Goal: Task Accomplishment & Management: Use online tool/utility

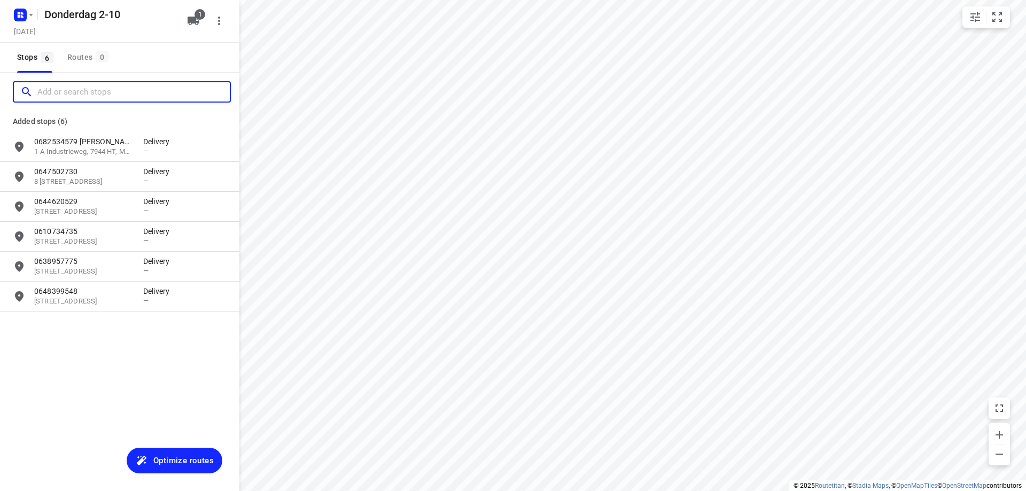
click at [66, 85] on input "Add or search stops" at bounding box center [133, 92] width 192 height 17
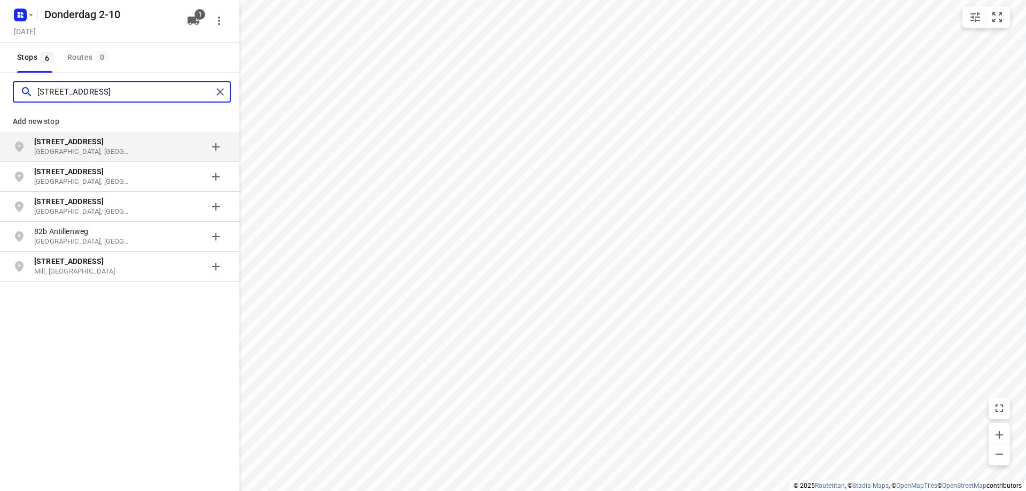
type input "[STREET_ADDRESS]"
click at [143, 157] on div "[STREET_ADDRESS]" at bounding box center [88, 146] width 109 height 21
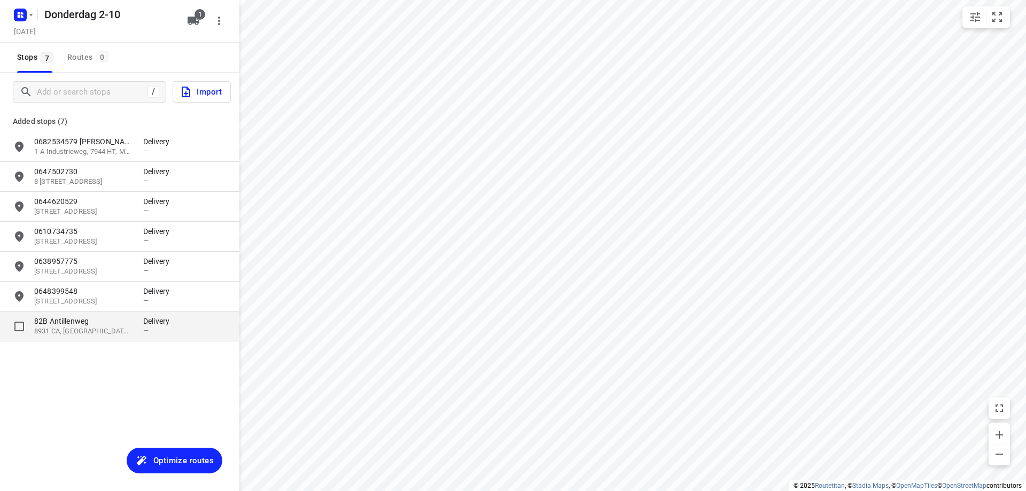
click at [149, 328] on div "—" at bounding box center [159, 330] width 32 height 8
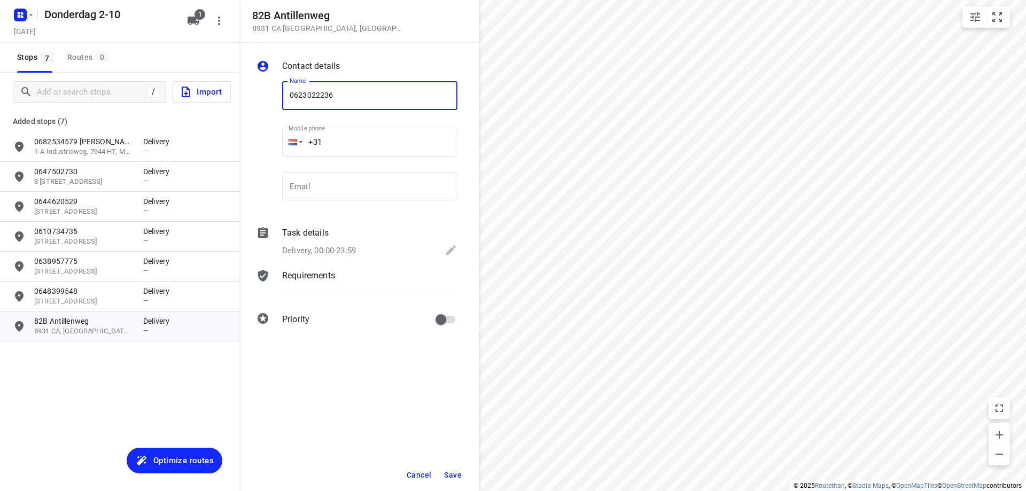
type input "0623022236"
click at [448, 474] on span "Save" at bounding box center [453, 475] width 18 height 9
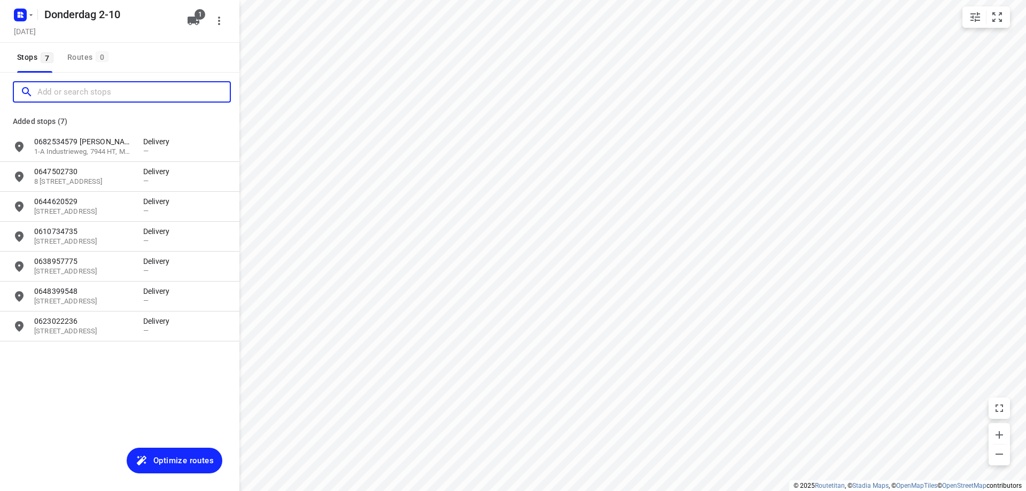
click at [73, 97] on input "Add or search stops" at bounding box center [133, 92] width 192 height 17
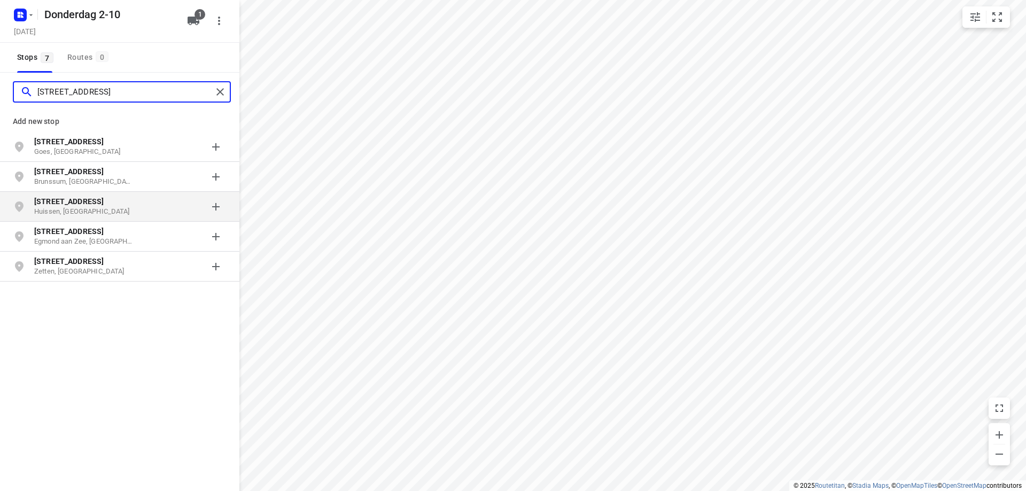
type input "[STREET_ADDRESS]"
click at [101, 203] on p "[STREET_ADDRESS]" at bounding box center [83, 201] width 98 height 11
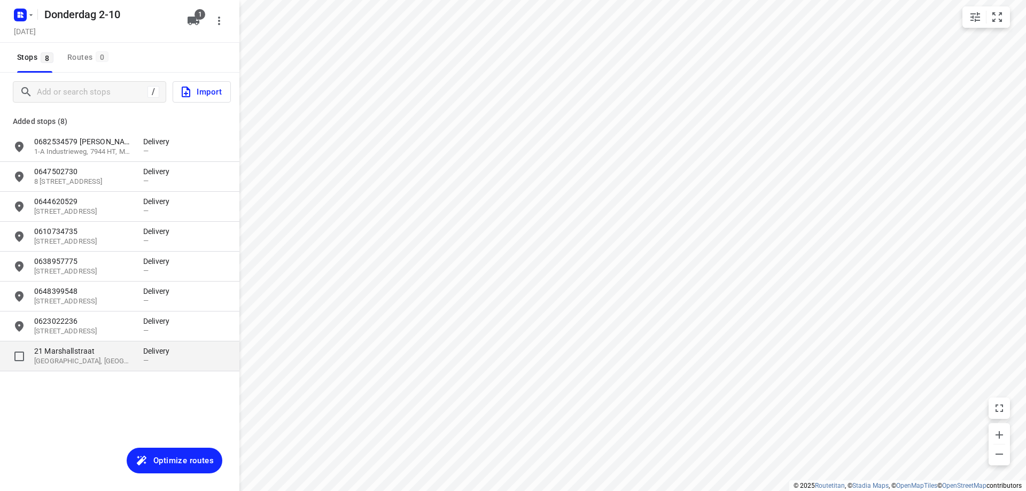
click at [72, 369] on div "[STREET_ADDRESS] Delivery —" at bounding box center [119, 356] width 239 height 30
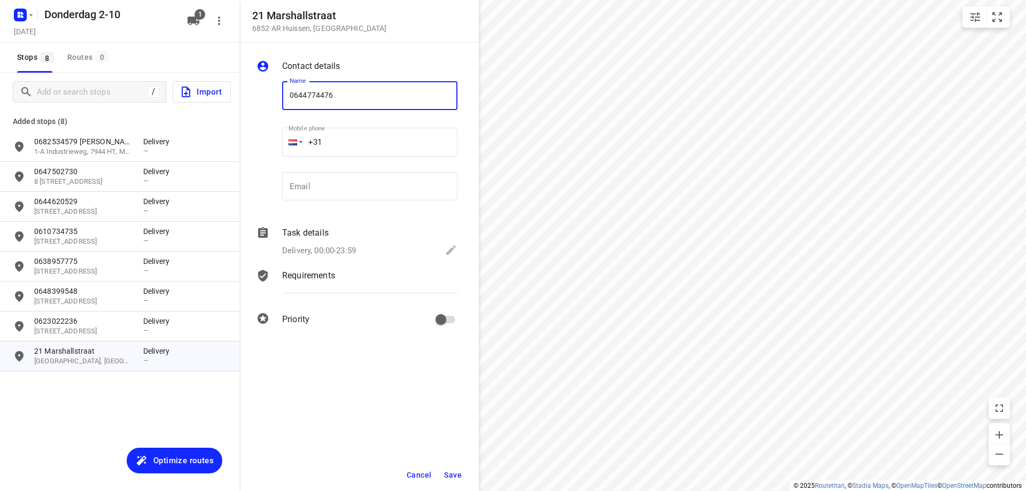
type input "0644774476"
click at [446, 477] on span "Save" at bounding box center [453, 475] width 18 height 9
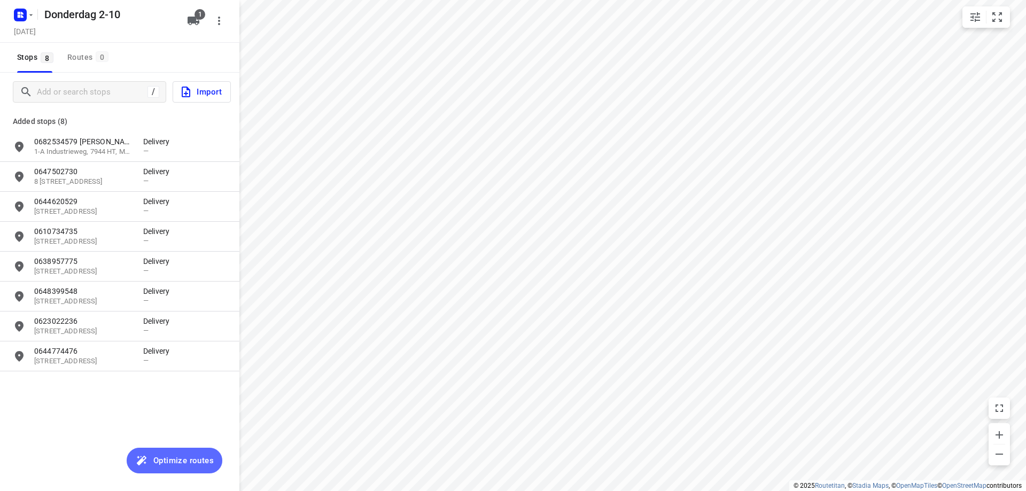
click at [192, 461] on span "Optimize routes" at bounding box center [183, 461] width 60 height 14
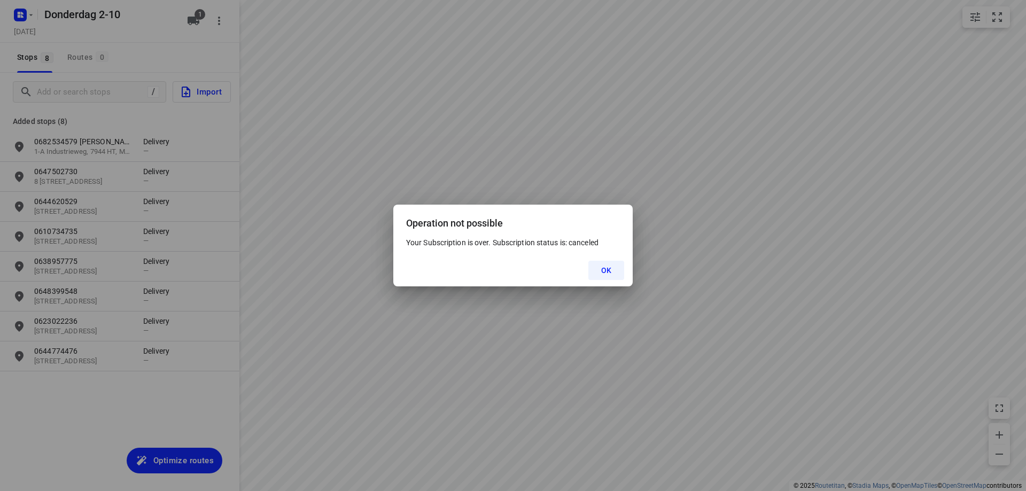
click at [612, 272] on button "OK" at bounding box center [606, 270] width 36 height 19
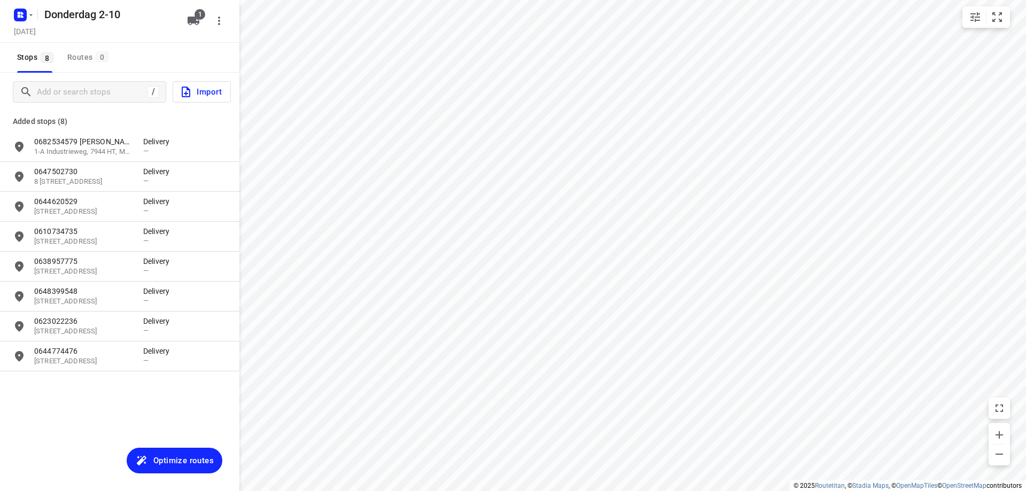
click at [154, 458] on span "Optimize routes" at bounding box center [183, 461] width 60 height 14
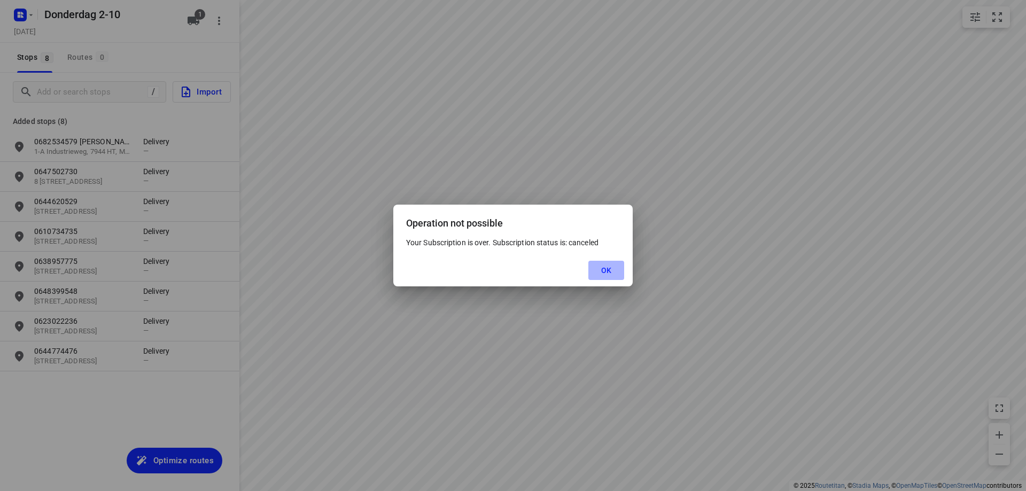
click at [600, 272] on button "OK" at bounding box center [606, 270] width 36 height 19
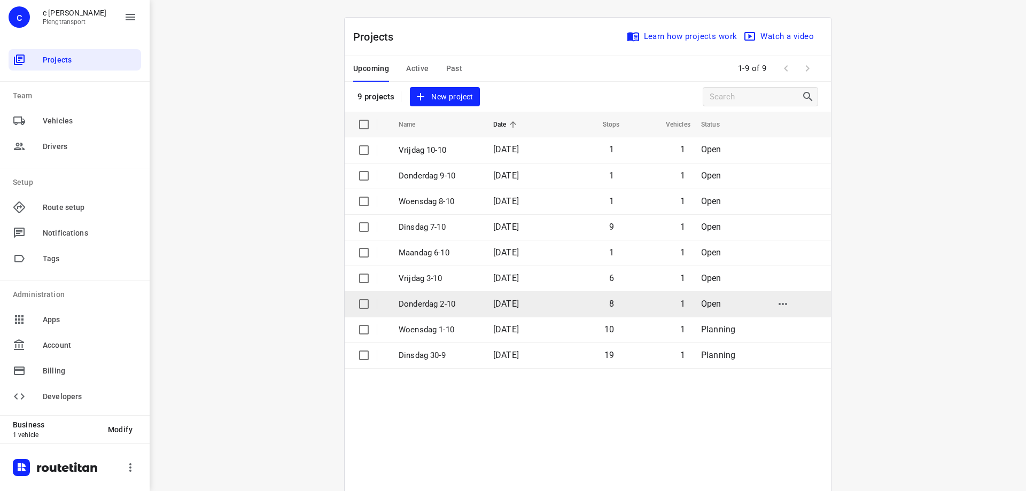
click at [504, 311] on td "[DATE]" at bounding box center [519, 304] width 68 height 26
click at [494, 313] on td "[DATE]" at bounding box center [519, 304] width 68 height 26
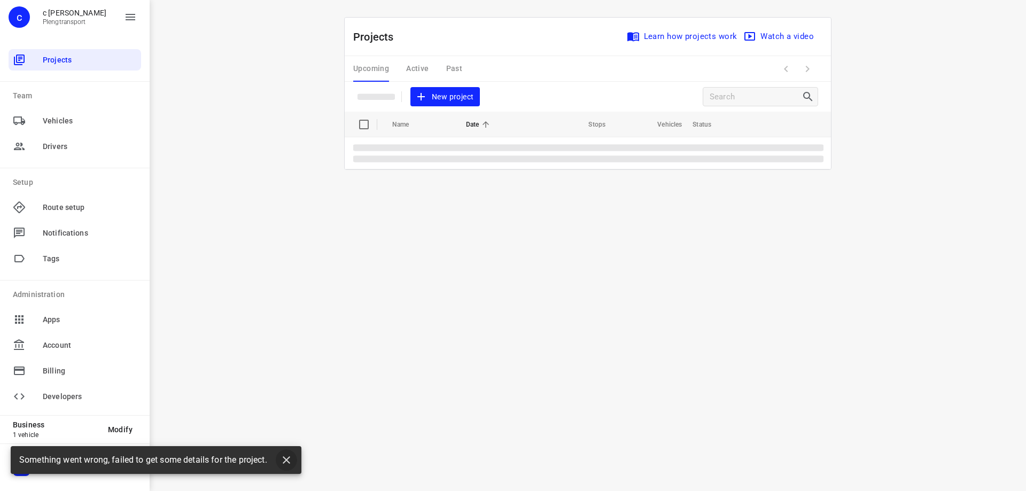
click at [293, 461] on icon "button" at bounding box center [286, 460] width 13 height 13
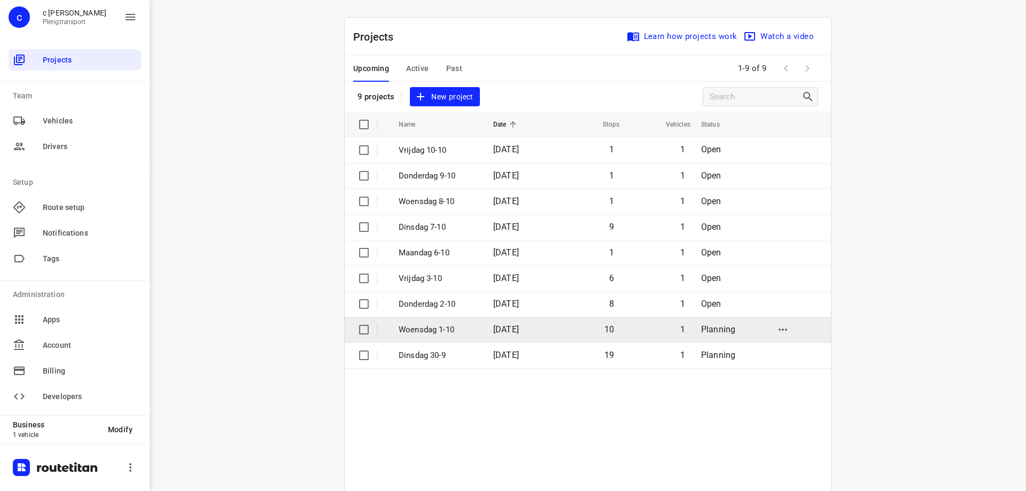
click at [507, 332] on span "[DATE]" at bounding box center [506, 329] width 26 height 10
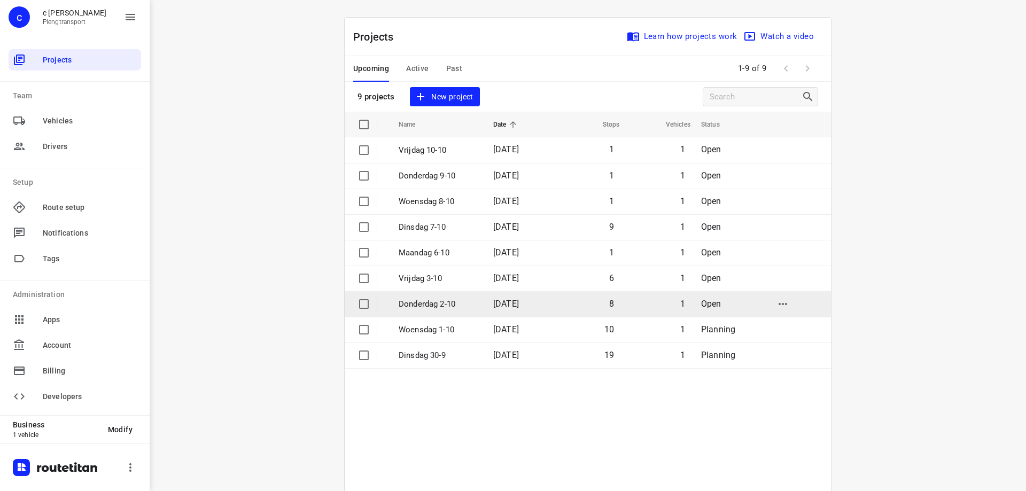
click at [487, 309] on td "[DATE]" at bounding box center [519, 304] width 68 height 26
click at [447, 310] on td "Donderdag 2-10" at bounding box center [436, 304] width 97 height 26
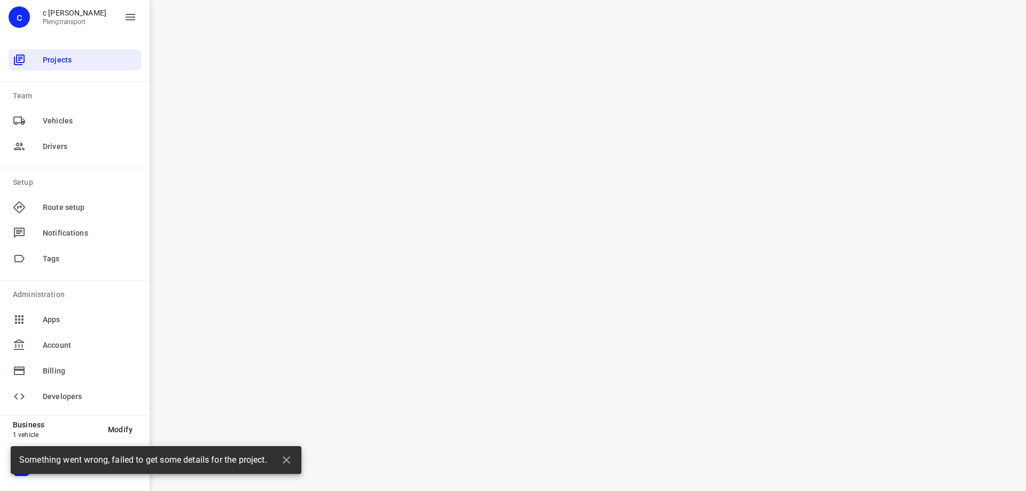
click at [220, 460] on span "Something went wrong, failed to get some details for the project." at bounding box center [143, 460] width 248 height 12
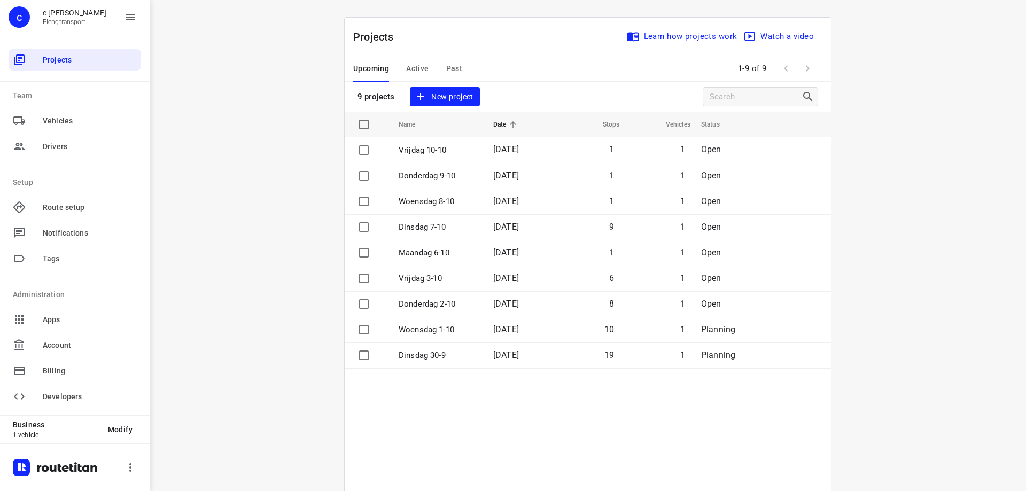
click at [383, 325] on table "Name Date Stops Vehicles Status Vrijdag 10-10 [DATE] 1 1 Open Donderdag 9-10 [D…" at bounding box center [588, 330] width 486 height 436
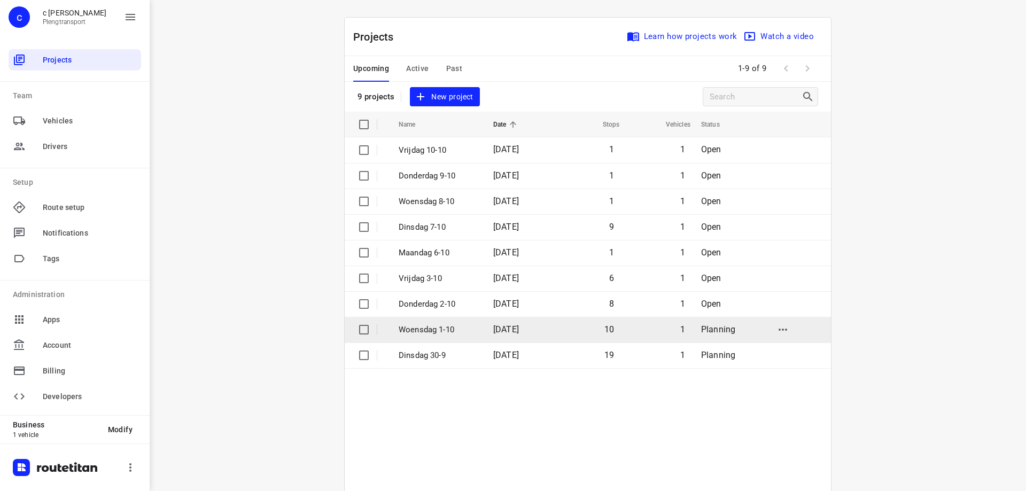
click at [408, 330] on p "Woensdag 1-10" at bounding box center [438, 330] width 79 height 12
